Goal: Task Accomplishment & Management: Manage account settings

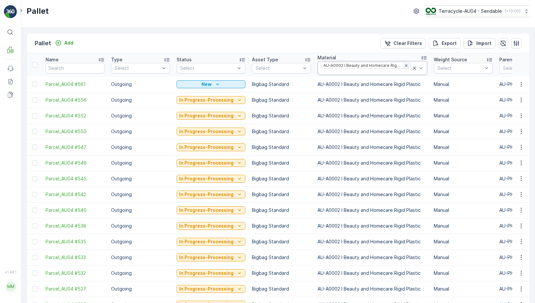
click at [405, 66] on icon "Remove AU-A0002 I Beauty and Homecare Rigid Plastic" at bounding box center [406, 65] width 2 height 2
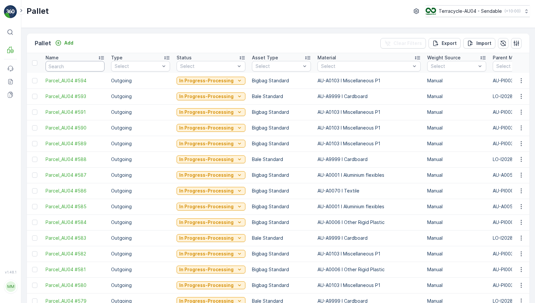
click at [70, 68] on input "text" at bounding box center [75, 66] width 59 height 10
type input "21613"
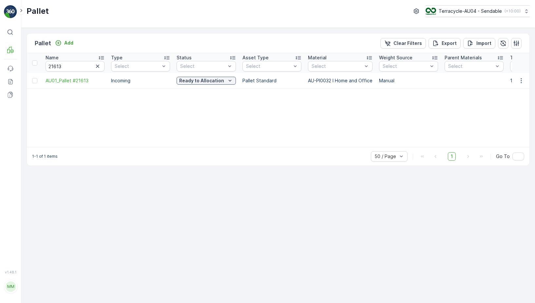
drag, startPoint x: 124, startPoint y: 31, endPoint x: 138, endPoint y: 28, distance: 15.2
click at [139, 28] on div "Pallet Add Clear Filters Export Import Name 21613 Type Select Status Select Ass…" at bounding box center [278, 165] width 514 height 275
click at [192, 79] on p "Ready to Allocation" at bounding box center [201, 80] width 45 height 7
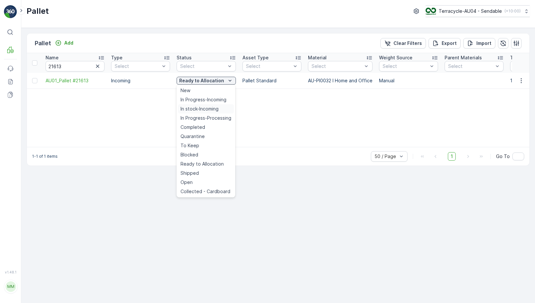
click at [198, 112] on div "In stock-Incoming" at bounding box center [206, 108] width 56 height 9
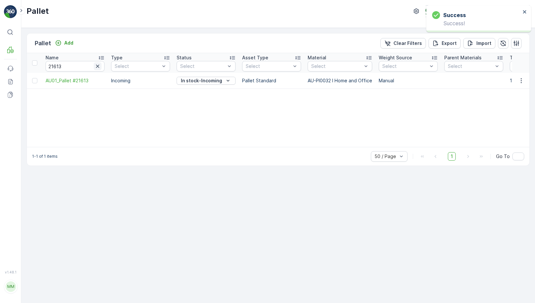
click at [99, 65] on icon "button" at bounding box center [97, 66] width 3 height 3
paste input "AU01_Pallet #22178"
type input "AU01_Pallet #22178"
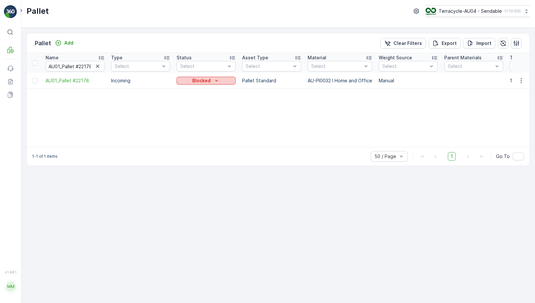
click at [191, 80] on div "Blocked" at bounding box center [206, 80] width 54 height 7
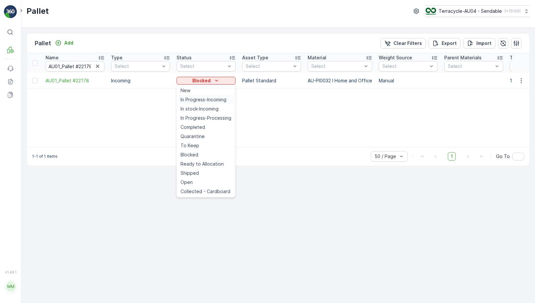
click at [204, 103] on div "In Progress-Incoming" at bounding box center [206, 99] width 56 height 9
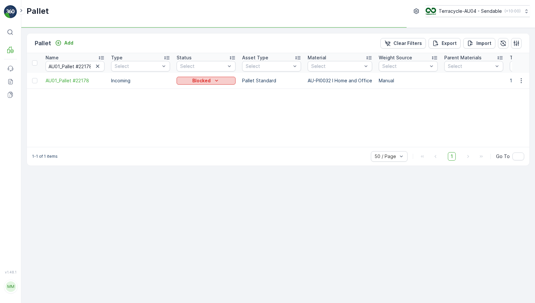
click at [212, 80] on div "Blocked" at bounding box center [206, 80] width 54 height 7
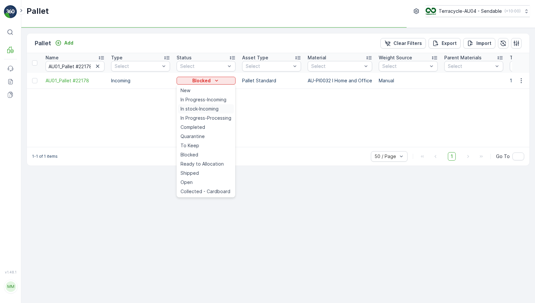
click at [206, 107] on span "In stock-Incoming" at bounding box center [200, 109] width 38 height 7
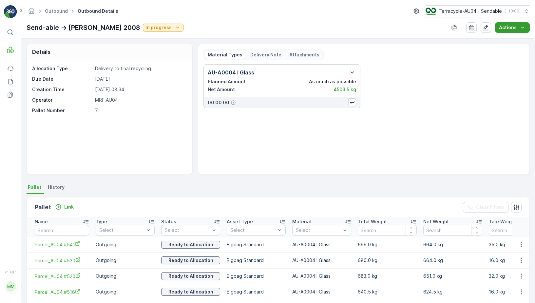
click at [499, 30] on button "Actions" at bounding box center [512, 27] width 35 height 10
click at [497, 39] on span "Create Delivery Note" at bounding box center [509, 40] width 47 height 7
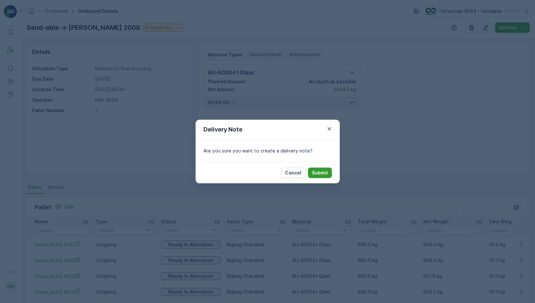
click at [320, 169] on button "Submit" at bounding box center [320, 172] width 24 height 10
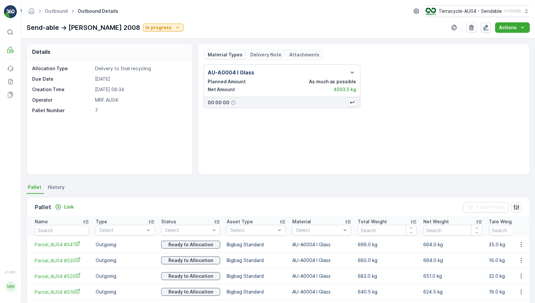
click at [489, 26] on icon "button" at bounding box center [486, 27] width 7 height 7
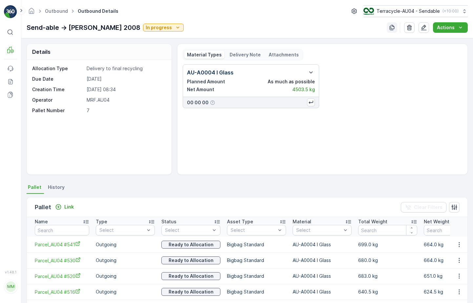
click at [395, 28] on icon "button" at bounding box center [391, 27] width 7 height 7
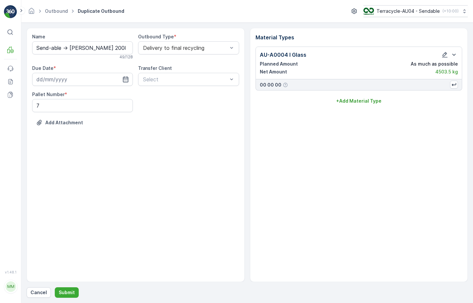
type input "[DATE]"
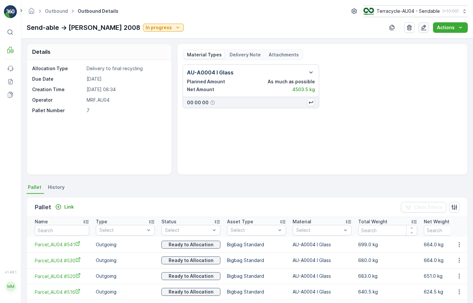
click at [425, 29] on icon "button" at bounding box center [423, 27] width 7 height 7
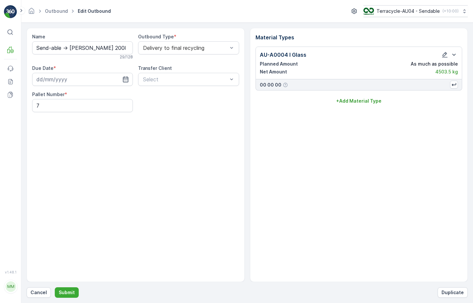
type input "[DATE]"
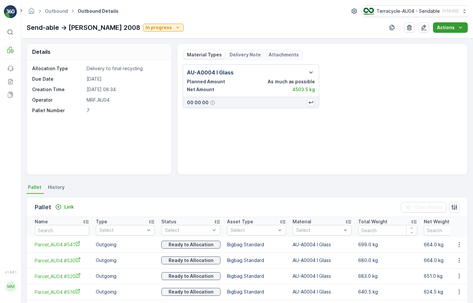
click at [460, 32] on button "Actions" at bounding box center [450, 27] width 35 height 10
click at [448, 28] on p "Actions" at bounding box center [445, 27] width 18 height 7
click at [244, 60] on div "Material Types Delivery Note Attachments" at bounding box center [243, 54] width 120 height 11
click at [244, 57] on p "Delivery Note" at bounding box center [244, 54] width 31 height 7
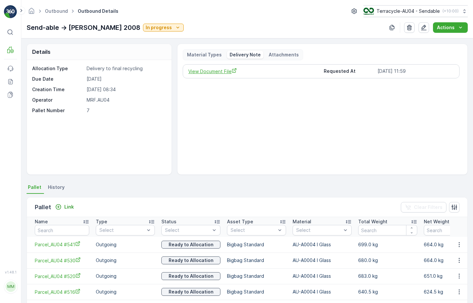
click at [212, 74] on span "View Document File" at bounding box center [253, 71] width 130 height 7
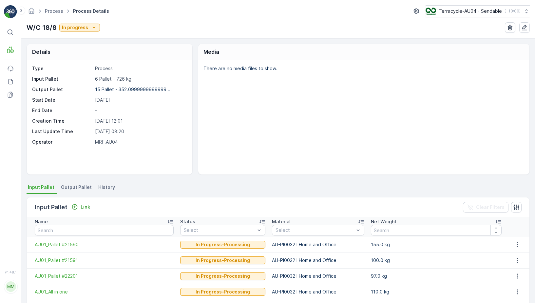
click at [87, 203] on div "Link" at bounding box center [81, 207] width 24 height 8
click at [88, 207] on p "Link" at bounding box center [86, 206] width 10 height 7
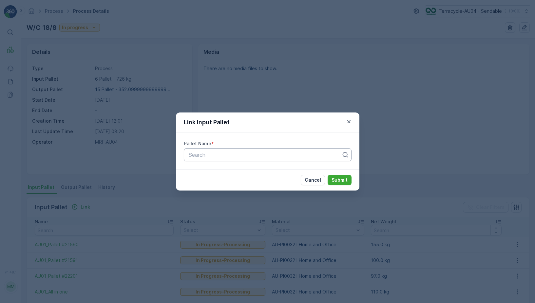
click at [212, 157] on div at bounding box center [265, 155] width 154 height 6
paste input "AU01_Pallet #21613"
type input "AU01_Pallet #21613"
click at [226, 168] on span "AU01_Pallet #21613" at bounding box center [212, 171] width 48 height 6
click at [347, 182] on p "Submit" at bounding box center [340, 180] width 16 height 7
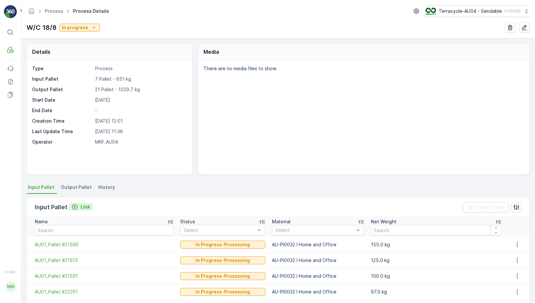
click at [76, 209] on icon "Link" at bounding box center [74, 206] width 7 height 7
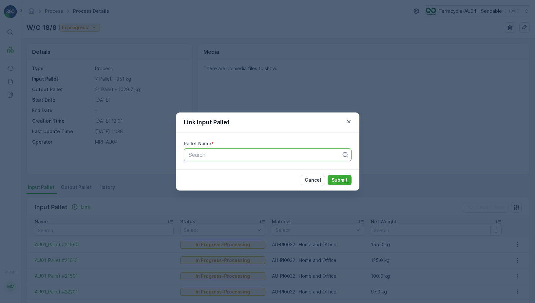
click at [207, 160] on div "Search" at bounding box center [268, 154] width 168 height 13
paste input "AU01_Pallet #22178"
type input "AU01_Pallet #22178"
click at [227, 173] on span "AU01_Pallet #22178" at bounding box center [212, 171] width 48 height 6
click at [339, 180] on p "Submit" at bounding box center [340, 180] width 16 height 7
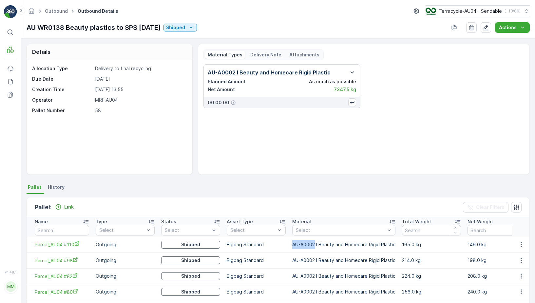
scroll to position [7, 0]
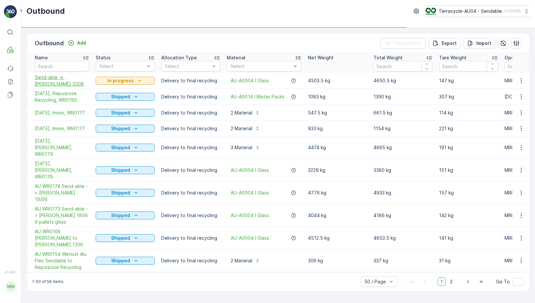
click at [40, 79] on span "Send-able -> [PERSON_NAME] 2008" at bounding box center [62, 80] width 54 height 13
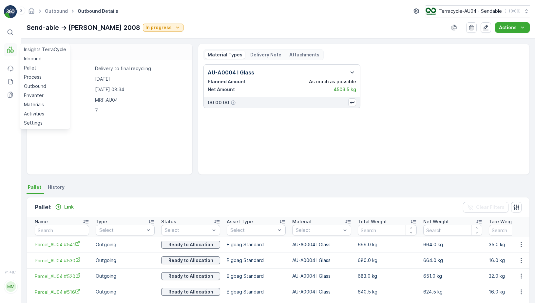
click at [9, 49] on icon at bounding box center [8, 51] width 3 height 4
click at [44, 85] on p "Outbound" at bounding box center [35, 86] width 22 height 7
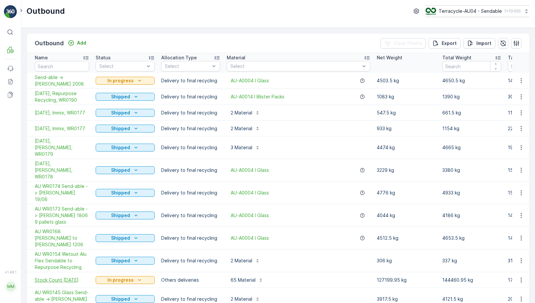
click at [65, 277] on span "Stock Count [DATE]" at bounding box center [62, 280] width 54 height 7
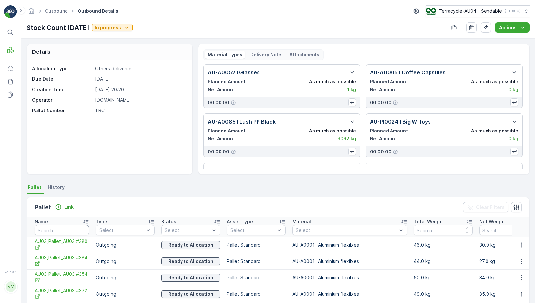
click at [61, 228] on input "text" at bounding box center [62, 230] width 54 height 10
type input "211613"
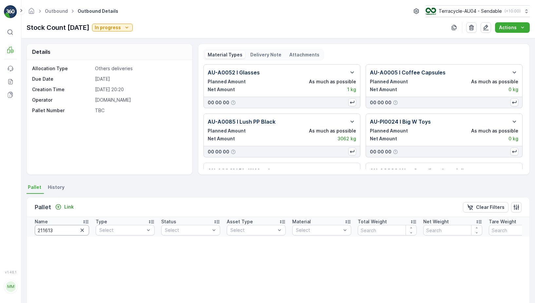
click at [56, 228] on input "211613" at bounding box center [62, 230] width 54 height 10
type input "21"
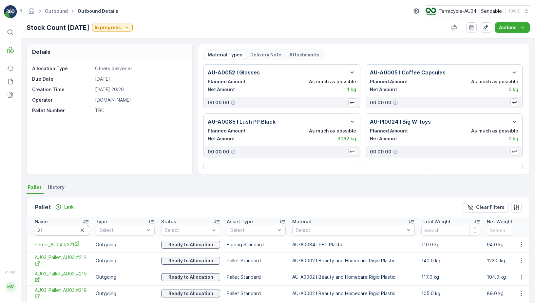
click at [69, 228] on input "21" at bounding box center [62, 230] width 54 height 10
type input "21613"
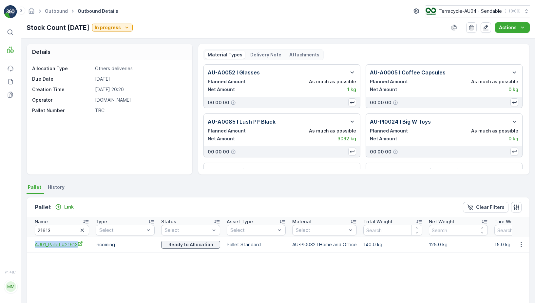
drag, startPoint x: 32, startPoint y: 245, endPoint x: 84, endPoint y: 246, distance: 51.5
click at [84, 246] on td "AU01_Pallet #21613" at bounding box center [60, 245] width 66 height 16
copy span "AU01_Pallet #21613"
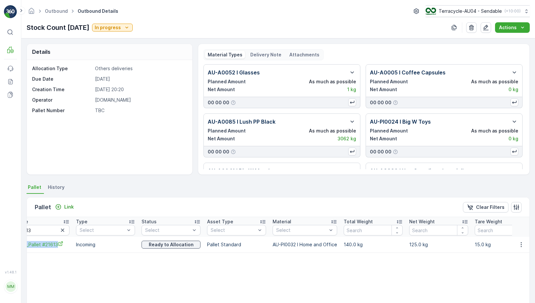
scroll to position [0, 47]
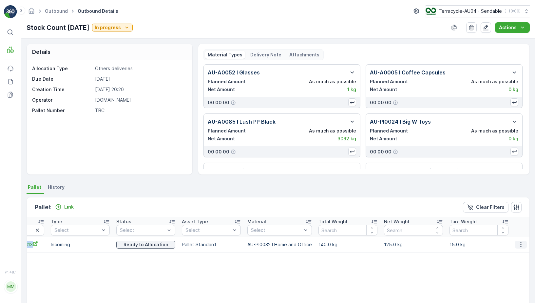
click at [523, 245] on button "button" at bounding box center [521, 245] width 12 height 8
click at [513, 266] on span "Unlink Pallet" at bounding box center [507, 266] width 27 height 7
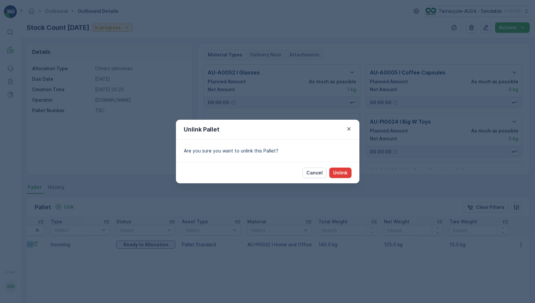
click at [346, 171] on p "Unlink" at bounding box center [340, 172] width 14 height 7
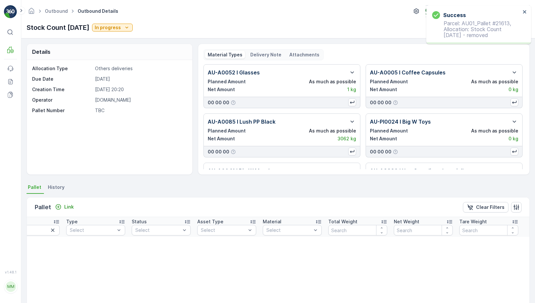
scroll to position [0, 31]
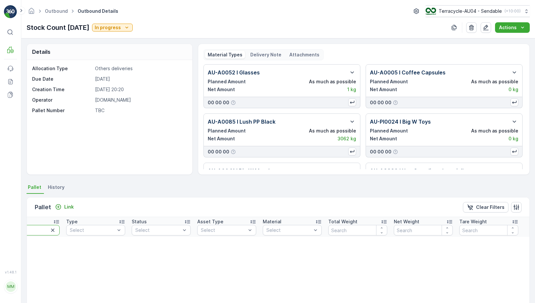
click at [34, 231] on input "21613" at bounding box center [32, 230] width 54 height 10
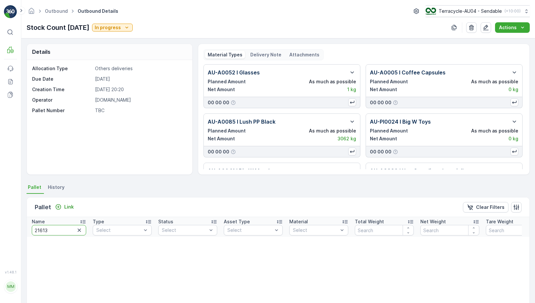
scroll to position [0, 0]
click at [44, 229] on input "21613" at bounding box center [62, 230] width 54 height 10
type input "22178"
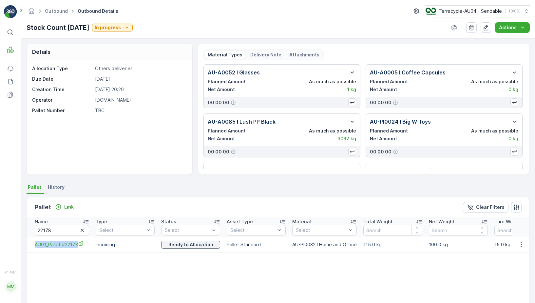
drag, startPoint x: 30, startPoint y: 246, endPoint x: 76, endPoint y: 249, distance: 46.6
click at [76, 249] on td "AU01_Pallet #22178" at bounding box center [60, 245] width 66 height 16
copy span "AU01_Pallet #22178"
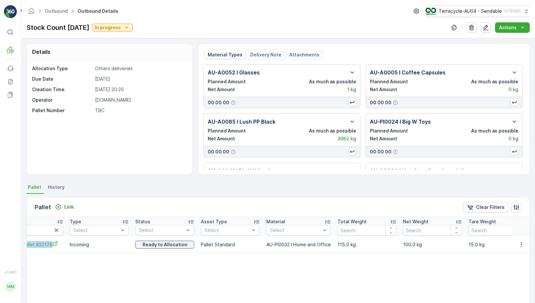
scroll to position [0, 47]
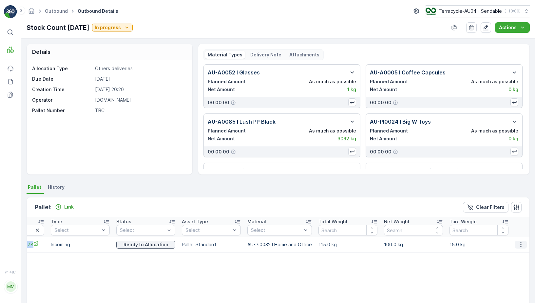
click at [518, 246] on icon "button" at bounding box center [521, 244] width 7 height 7
click at [513, 267] on span "Unlink Pallet" at bounding box center [507, 266] width 27 height 7
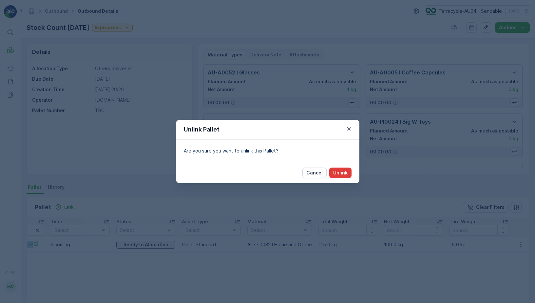
click at [343, 172] on p "Unlink" at bounding box center [340, 172] width 14 height 7
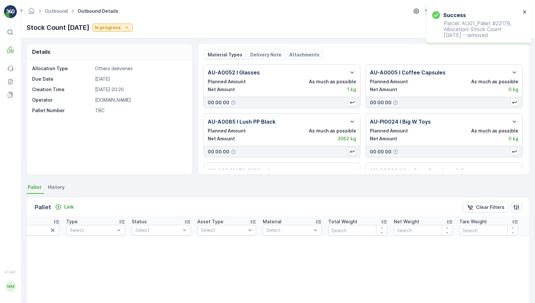
scroll to position [0, 31]
